Goal: Task Accomplishment & Management: Manage account settings

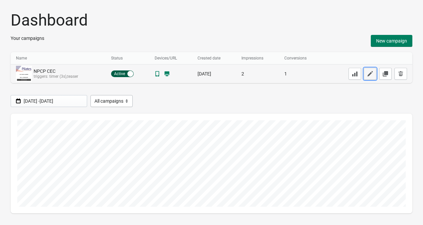
click at [372, 71] on icon "button" at bounding box center [370, 73] width 5 height 5
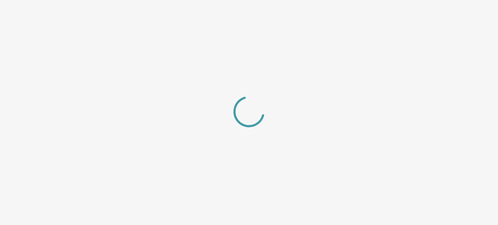
select select "left_bottom"
select select "zoom"
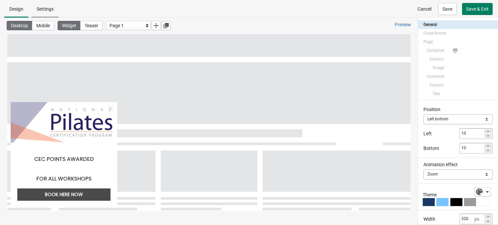
click at [53, 7] on span "Settings" at bounding box center [45, 8] width 17 height 5
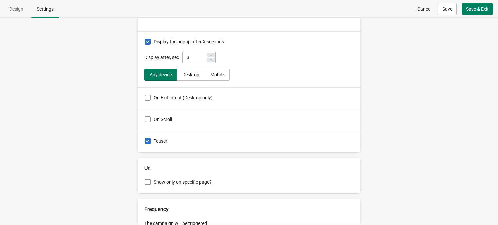
scroll to position [84, 0]
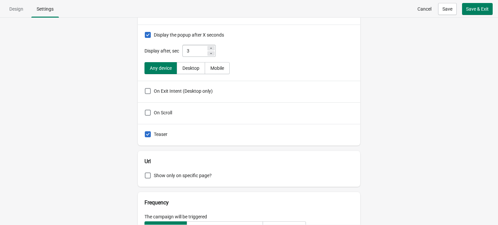
click at [160, 135] on span "Teaser" at bounding box center [161, 134] width 14 height 5
click at [145, 132] on input "Teaser" at bounding box center [145, 131] width 0 height 0
checkbox input "false"
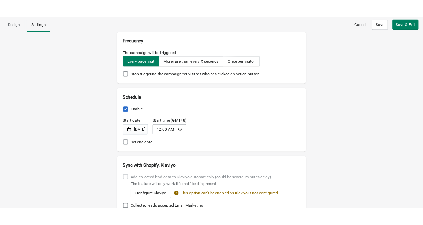
scroll to position [240, 0]
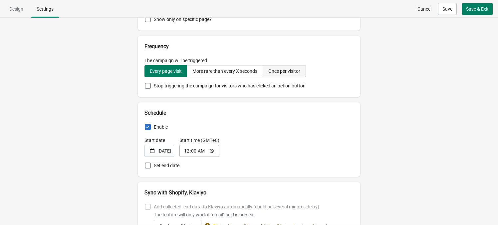
click at [287, 73] on div "Once per visitor" at bounding box center [284, 71] width 32 height 5
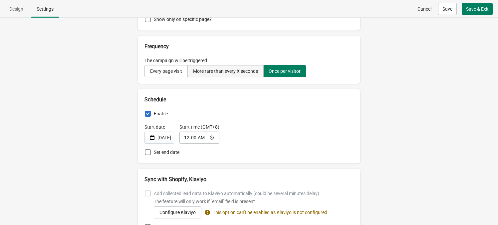
click at [246, 77] on button "More rare than every X seconds" at bounding box center [225, 71] width 76 height 12
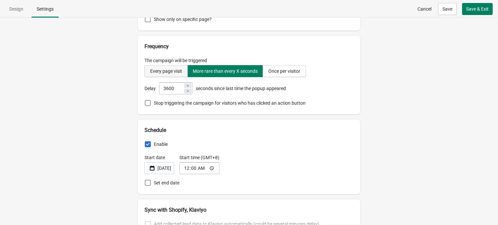
click at [177, 69] on div "Every page visit" at bounding box center [166, 71] width 32 height 5
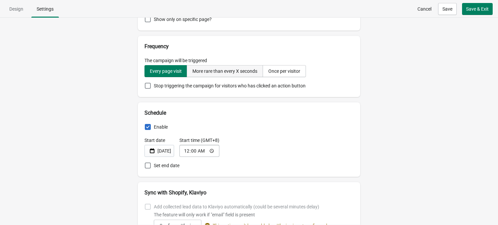
click at [219, 75] on button "More rare than every X seconds" at bounding box center [225, 71] width 76 height 12
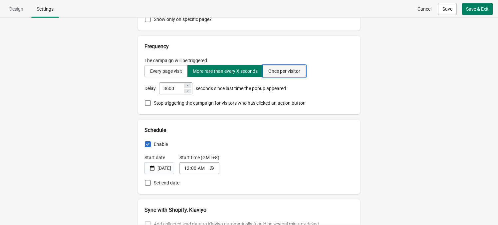
click at [280, 74] on button "Once per visitor" at bounding box center [284, 71] width 43 height 12
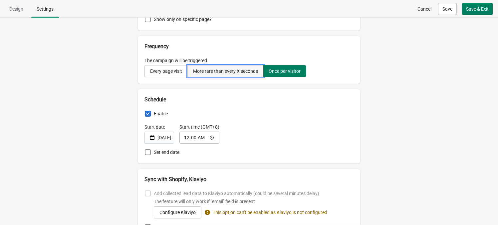
click at [244, 72] on div "More rare than every X seconds" at bounding box center [225, 71] width 65 height 5
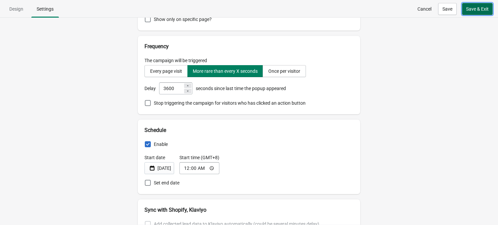
click at [423, 12] on button "Save & Exit" at bounding box center [477, 9] width 31 height 12
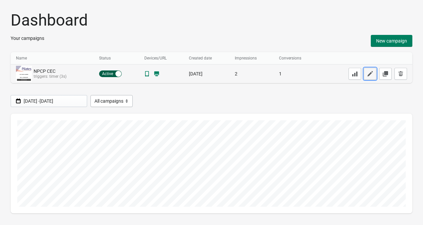
click at [372, 74] on icon "button" at bounding box center [370, 74] width 7 height 7
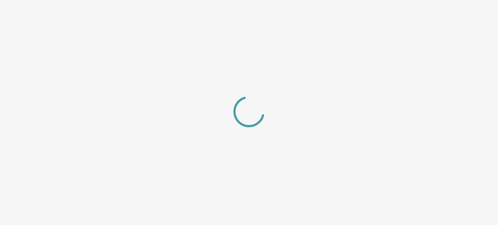
select select "left_bottom"
select select "zoom"
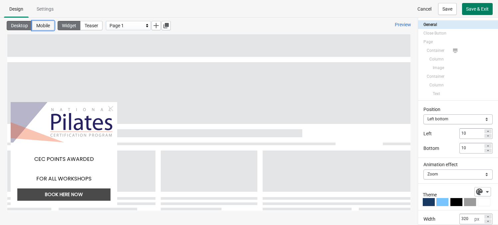
click at [46, 27] on span "Mobile" at bounding box center [43, 25] width 14 height 5
type input "80"
type input "0"
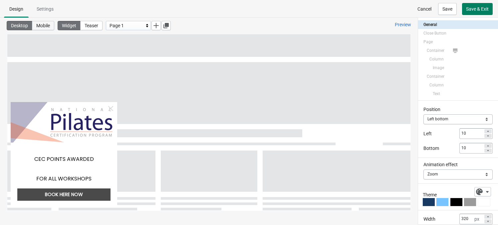
type input "0"
select select "slide"
select select "bottom"
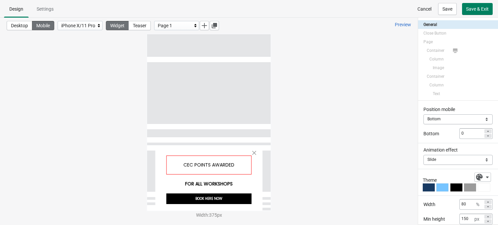
click at [229, 156] on div "CEC POINTS AWARDED" at bounding box center [209, 165] width 86 height 19
select select "both"
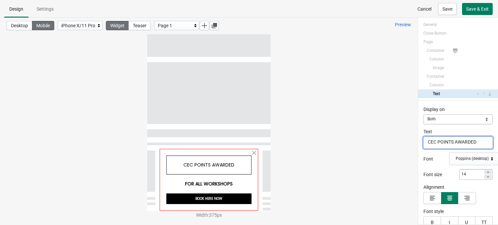
click at [228, 151] on div at bounding box center [208, 180] width 99 height 62
select select "both"
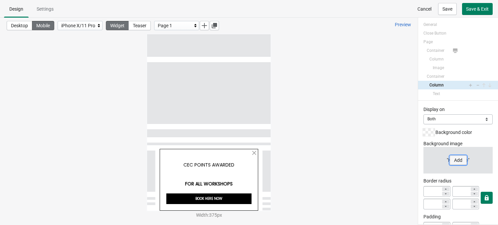
click at [423, 162] on span "Add" at bounding box center [458, 160] width 8 height 5
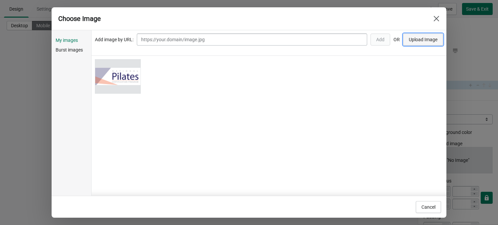
click at [404, 40] on button "Upload Image" at bounding box center [423, 40] width 40 height 12
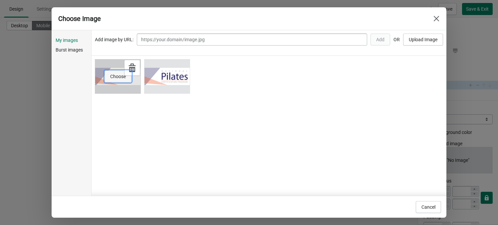
click at [112, 81] on button "Choose" at bounding box center [117, 77] width 27 height 12
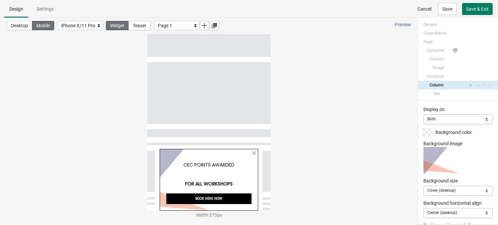
click at [299, 154] on div "Desktop Mobile iPhone X/11 Pro Widget Teaser Page 1 Preview Width : 375 px" at bounding box center [209, 115] width 418 height 194
click at [423, 166] on span "Remove" at bounding box center [458, 165] width 17 height 5
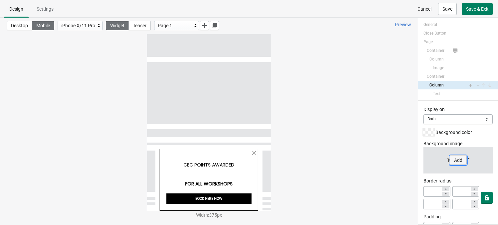
click at [423, 156] on button "Add" at bounding box center [458, 160] width 17 height 9
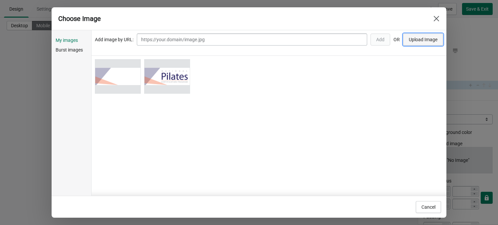
click at [422, 40] on span "Upload Image" at bounding box center [423, 39] width 29 height 5
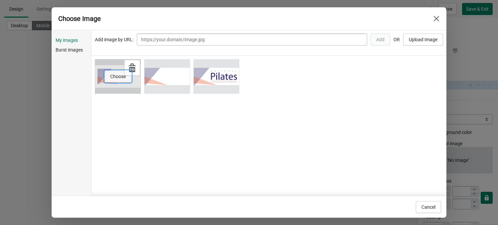
click at [111, 74] on span "Choose" at bounding box center [118, 76] width 16 height 5
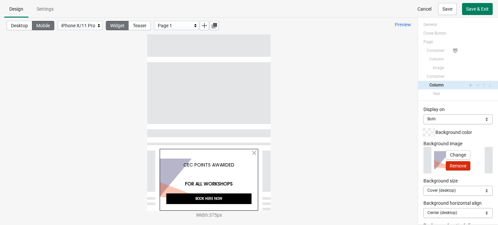
click at [423, 161] on div "Change Remove" at bounding box center [457, 160] width 69 height 27
click at [423, 156] on span "Change" at bounding box center [458, 154] width 16 height 5
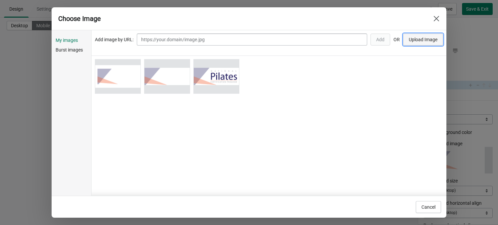
click at [422, 43] on button "Upload Image" at bounding box center [423, 40] width 40 height 12
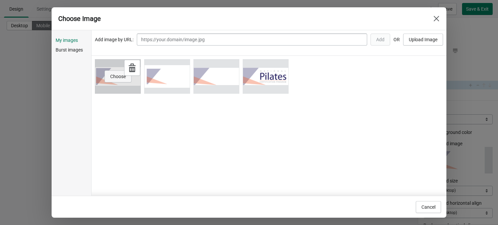
click at [117, 77] on span "Choose" at bounding box center [118, 76] width 16 height 5
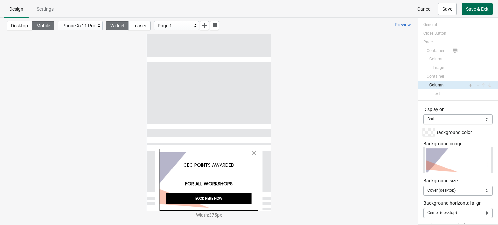
click at [423, 10] on span "Save & Exit" at bounding box center [477, 8] width 23 height 5
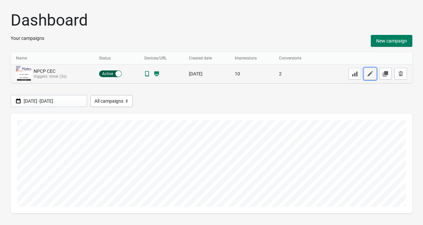
click at [370, 73] on icon "button" at bounding box center [370, 74] width 7 height 7
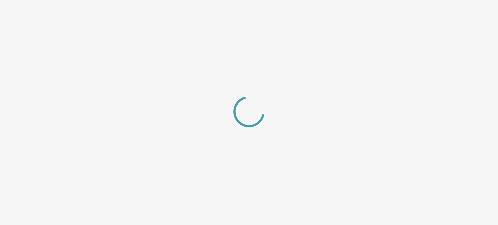
select select "bottom"
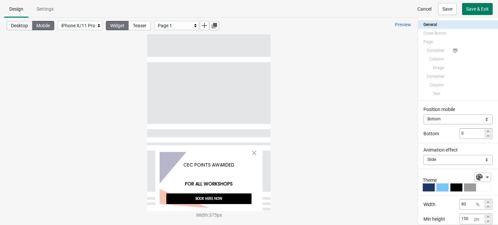
click at [22, 29] on button "Desktop" at bounding box center [20, 25] width 26 height 9
select select "zoom"
type input "320"
type input "5"
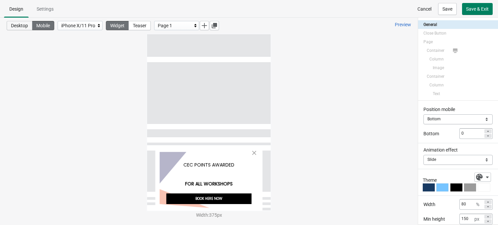
type input "5"
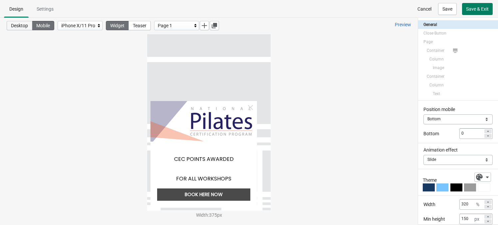
select select "left_bottom"
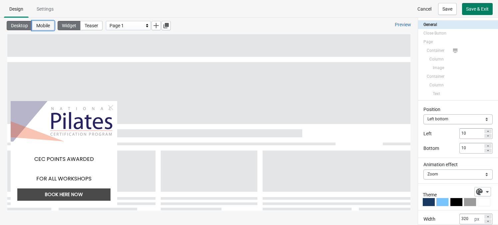
click at [44, 27] on span "Mobile" at bounding box center [43, 25] width 14 height 5
type input "80"
type input "0"
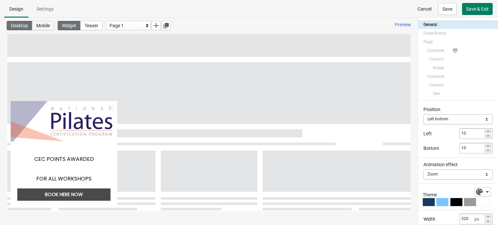
type input "0"
select select "slide"
select select "bottom"
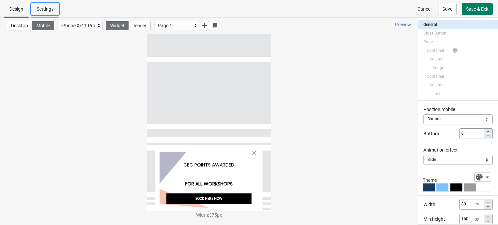
click at [52, 10] on span "Settings" at bounding box center [45, 8] width 17 height 5
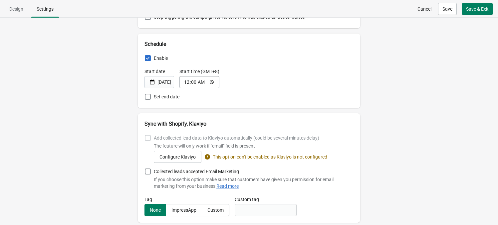
scroll to position [335, 0]
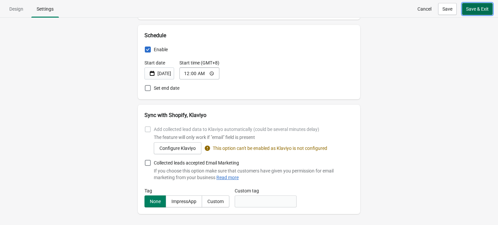
click at [423, 5] on button "Save & Exit" at bounding box center [477, 9] width 31 height 12
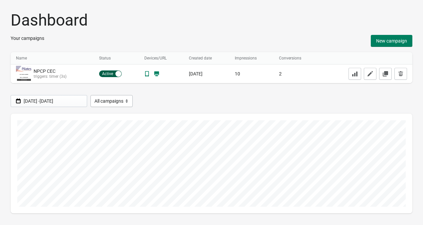
click at [167, 11] on h1 "Dashboard" at bounding box center [212, 20] width 402 height 19
click at [189, 3] on div "Dashboard Your campaigns New campaign Name Name Status Devices/URL Created date…" at bounding box center [211, 165] width 423 height 331
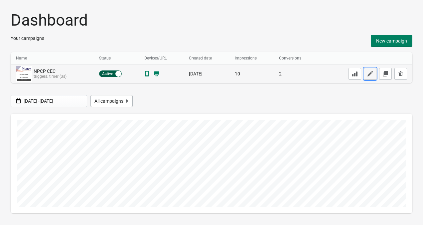
click at [368, 72] on icon "button" at bounding box center [370, 74] width 7 height 7
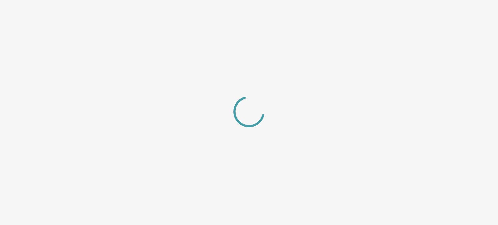
select select "bottom"
select select "slide"
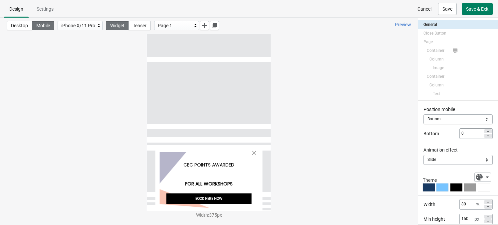
click at [99, 25] on icon at bounding box center [99, 25] width 7 height 7
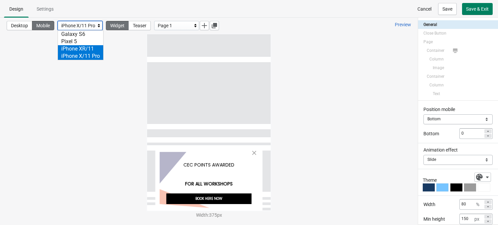
click at [96, 47] on div "iPhone XR/11" at bounding box center [80, 48] width 45 height 7
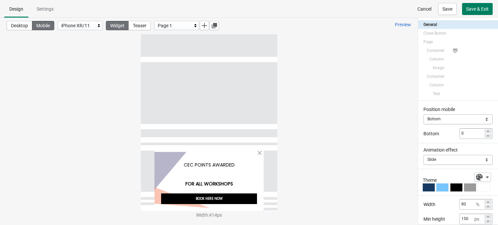
click at [96, 26] on div "iPhone XR/11" at bounding box center [78, 26] width 34 height 8
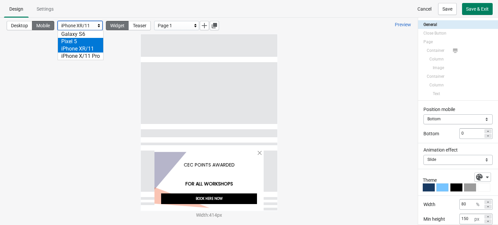
click at [96, 40] on div "Pixel 5" at bounding box center [80, 41] width 45 height 7
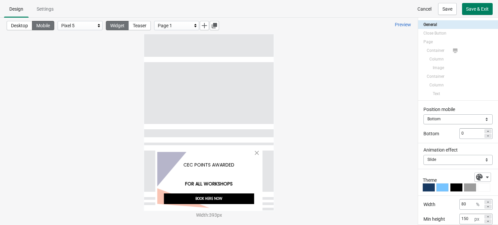
click at [96, 28] on div "Pixel 5" at bounding box center [78, 26] width 34 height 8
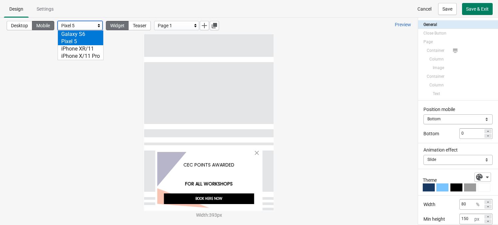
click at [96, 36] on div "Galaxy S6" at bounding box center [80, 34] width 45 height 7
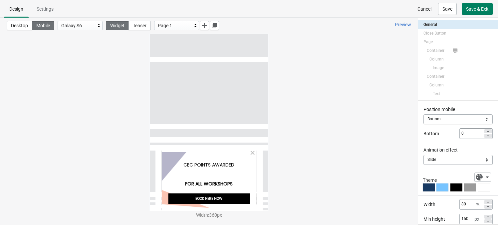
click at [94, 16] on ul "Design Settings" at bounding box center [249, 8] width 492 height 17
click at [94, 20] on div "Desktop Mobile Galaxy S6 Widget Teaser Page 1 Preview" at bounding box center [209, 26] width 418 height 16
click at [95, 26] on div "Galaxy S6" at bounding box center [78, 26] width 34 height 8
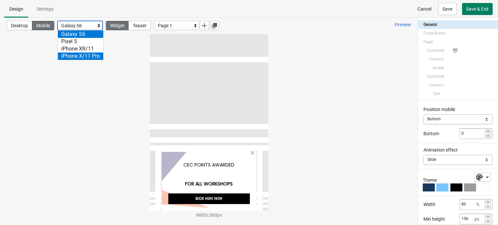
click at [95, 57] on div "iPhone X/11 Pro" at bounding box center [80, 56] width 45 height 7
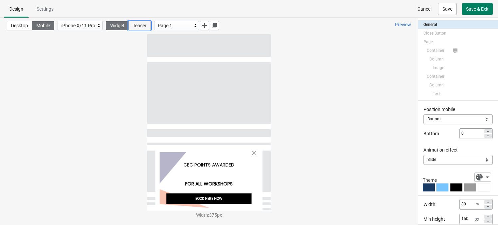
click at [136, 25] on button "Teaser" at bounding box center [139, 25] width 22 height 9
select select "bottom"
select select "slide"
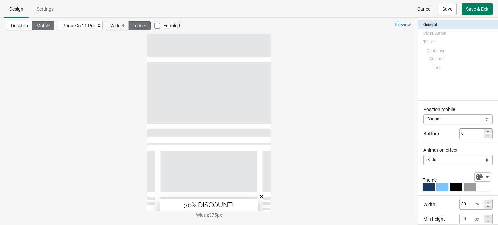
click at [124, 25] on span "Widget" at bounding box center [117, 25] width 14 height 5
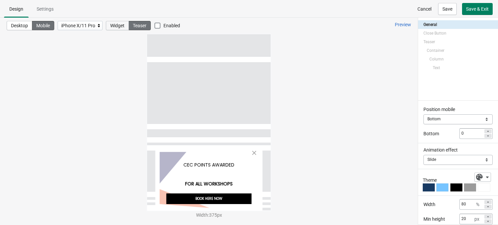
select select "bottom"
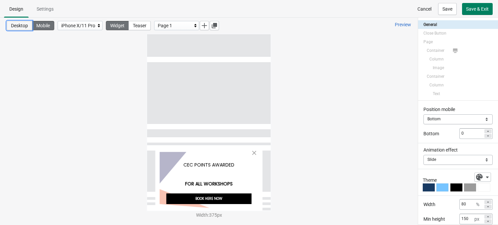
click at [27, 27] on span "Desktop" at bounding box center [19, 25] width 17 height 5
select select "zoom"
type input "320"
type input "5"
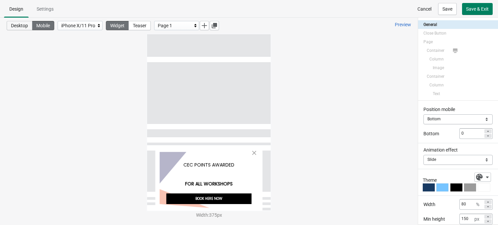
type input "5"
select select "left_bottom"
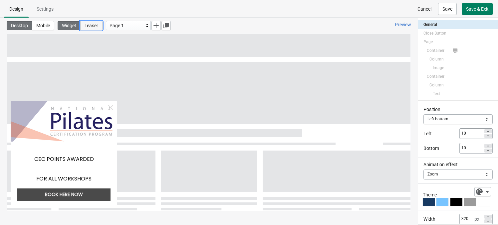
click at [96, 27] on span "Teaser" at bounding box center [92, 25] width 14 height 5
select select "left_bottom"
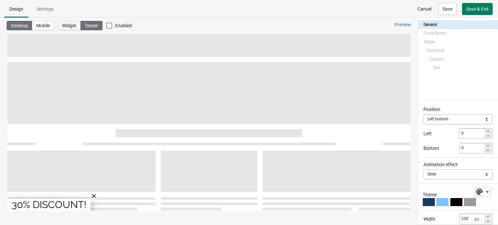
click at [74, 26] on span "Widget" at bounding box center [69, 25] width 14 height 5
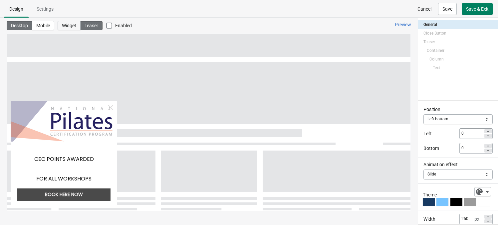
select select "left_bottom"
select select "zoom"
click at [134, 26] on div "Page 1" at bounding box center [126, 26] width 34 height 8
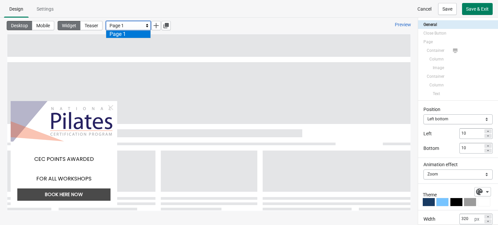
click at [134, 26] on div "Page 1" at bounding box center [126, 26] width 34 height 8
click at [159, 27] on icon "button" at bounding box center [155, 25] width 5 height 5
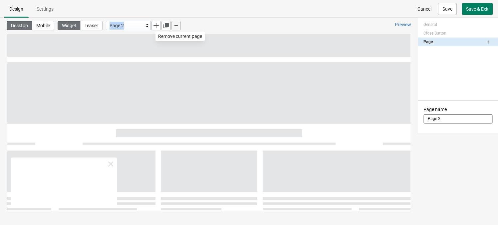
click at [178, 27] on icon "button" at bounding box center [176, 25] width 7 height 7
select select "desktop"
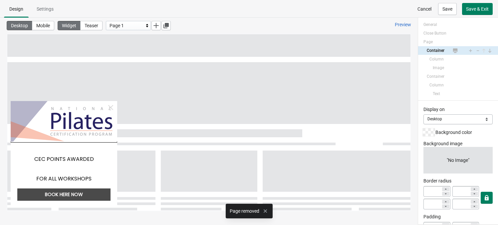
click at [185, 23] on div "Desktop Mobile Widget Teaser Page 1 Preview" at bounding box center [209, 26] width 418 height 16
click at [39, 10] on span "Settings" at bounding box center [45, 8] width 17 height 5
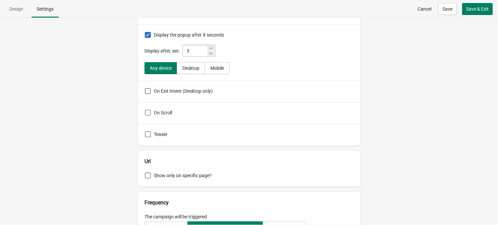
scroll to position [88, 0]
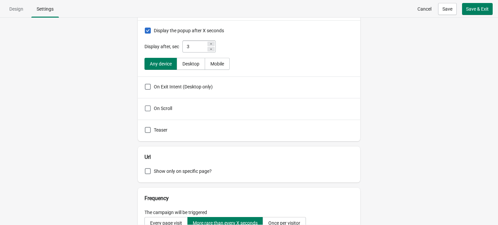
click at [148, 114] on div "On Scroll" at bounding box center [249, 109] width 222 height 22
click at [148, 110] on span at bounding box center [148, 108] width 6 height 6
click at [145, 106] on input "On Scroll" at bounding box center [145, 105] width 0 height 0
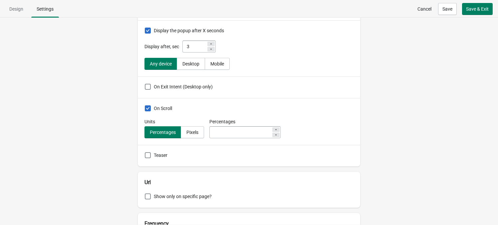
click at [148, 110] on span at bounding box center [148, 108] width 6 height 6
click at [145, 106] on input "On Scroll" at bounding box center [145, 105] width 0 height 0
checkbox input "false"
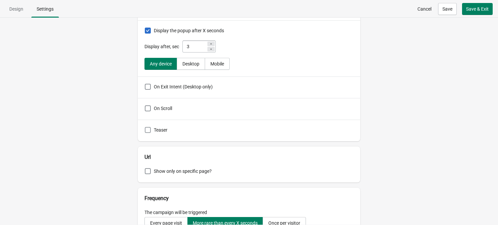
click at [147, 132] on span at bounding box center [148, 130] width 6 height 6
click at [145, 127] on input "Teaser" at bounding box center [145, 127] width 0 height 0
click at [147, 132] on span at bounding box center [148, 130] width 6 height 6
click at [145, 127] on input "Teaser" at bounding box center [145, 127] width 0 height 0
checkbox input "false"
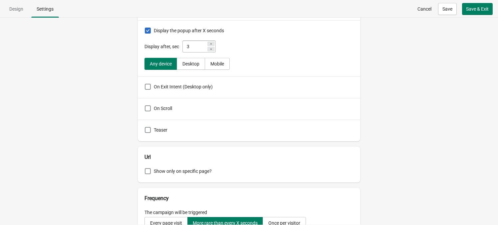
click at [148, 92] on div "On Exit Intent (Desktop only)" at bounding box center [249, 88] width 222 height 22
click at [148, 86] on span at bounding box center [148, 87] width 6 height 6
click at [145, 84] on input "On Exit Intent (Desktop only)" at bounding box center [145, 84] width 0 height 0
click at [148, 86] on span at bounding box center [148, 87] width 6 height 6
click at [145, 84] on input "On Exit Intent (Desktop only)" at bounding box center [145, 84] width 0 height 0
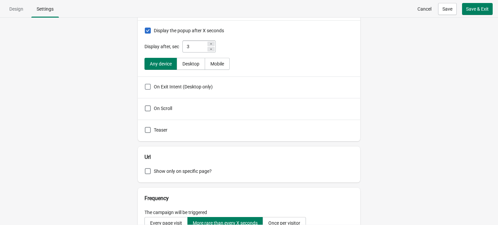
checkbox input "false"
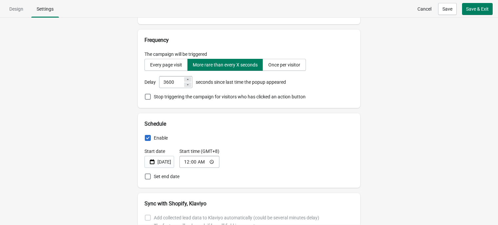
scroll to position [248, 0]
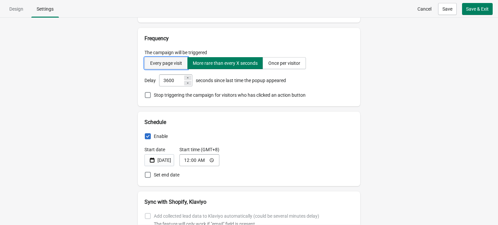
click at [172, 64] on div "Every page visit" at bounding box center [166, 63] width 32 height 5
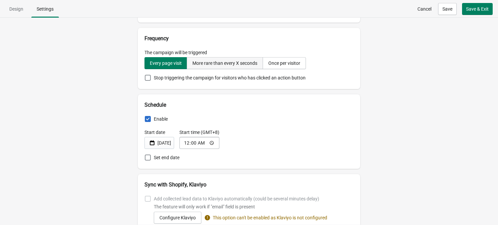
click at [204, 64] on div "More rare than every X seconds" at bounding box center [224, 63] width 65 height 5
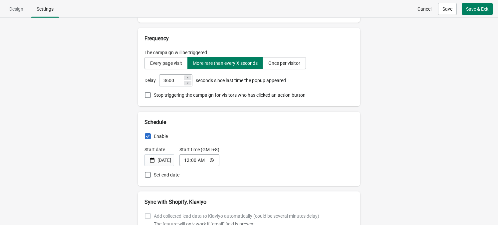
click at [125, 108] on div "Campaign name NPCP CEC Triggers Display the popup after X seconds Display after…" at bounding box center [249, 121] width 498 height 207
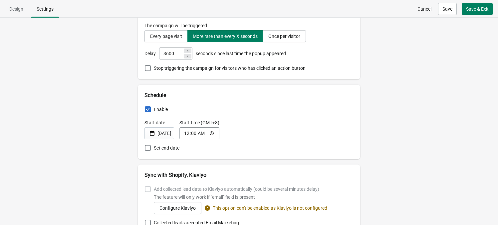
scroll to position [274, 0]
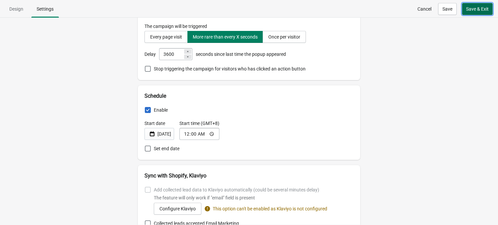
click at [423, 9] on span "Save & Exit" at bounding box center [477, 8] width 23 height 5
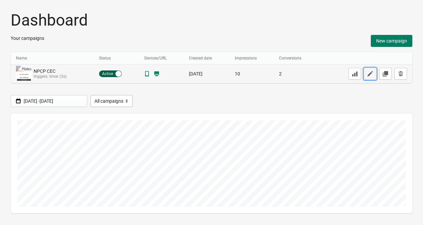
click at [371, 73] on icon "button" at bounding box center [370, 73] width 5 height 5
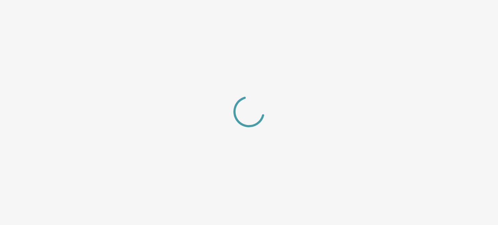
select select "left_bottom"
select select "zoom"
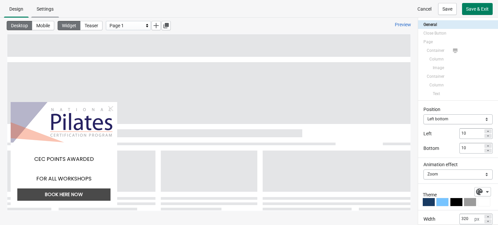
click at [48, 12] on span "Settings" at bounding box center [45, 9] width 28 height 12
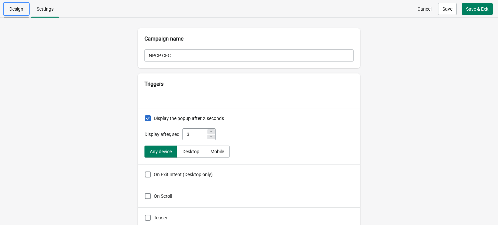
click at [23, 9] on span "Design" at bounding box center [16, 8] width 14 height 5
select select "left_bottom"
select select "zoom"
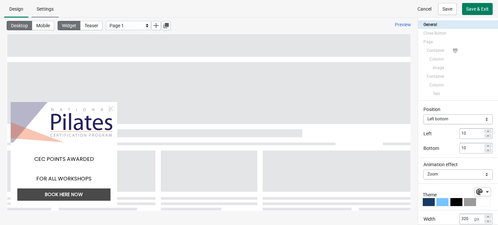
click at [42, 13] on span "Settings" at bounding box center [45, 9] width 28 height 12
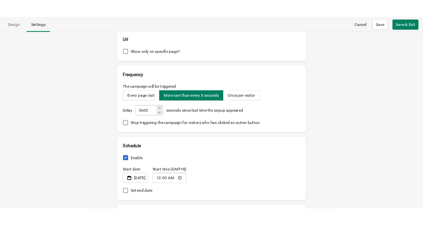
scroll to position [231, 0]
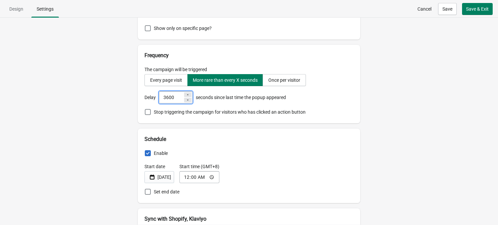
click at [176, 99] on input "3600" at bounding box center [171, 98] width 24 height 12
type input "900"
click at [367, 105] on div "Campaign name NPCP CEC Triggers Display the popup after X seconds Display after…" at bounding box center [249, 121] width 498 height 207
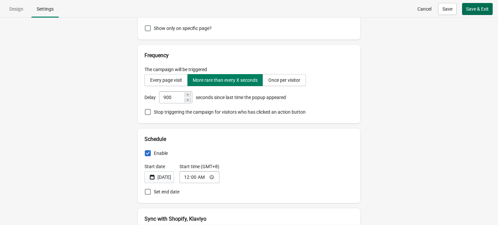
click at [423, 11] on span "Save & Exit" at bounding box center [477, 8] width 23 height 5
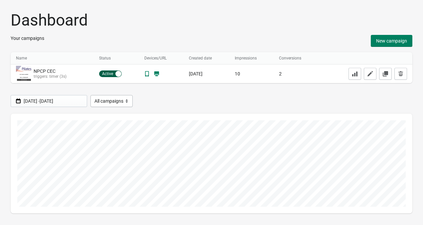
click at [315, 3] on div "Dashboard Your campaigns New campaign Name Name Status Devices/URL Created date…" at bounding box center [211, 165] width 423 height 331
click at [109, 22] on h1 "Dashboard" at bounding box center [212, 20] width 402 height 19
